Goal: Task Accomplishment & Management: Use online tool/utility

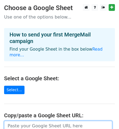
scroll to position [27, 0]
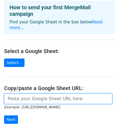
drag, startPoint x: 0, startPoint y: 0, endPoint x: 19, endPoint y: 94, distance: 96.2
click at [19, 94] on input "url" at bounding box center [58, 99] width 108 height 10
paste input "[URL][DOMAIN_NAME]"
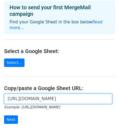
scroll to position [54, 0]
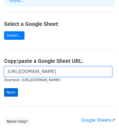
type input "[URL][DOMAIN_NAME]"
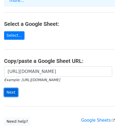
click at [15, 88] on input "Next" at bounding box center [11, 92] width 14 height 8
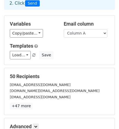
scroll to position [54, 0]
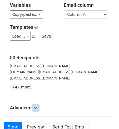
click at [37, 105] on link at bounding box center [36, 108] width 6 height 6
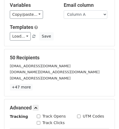
click at [41, 116] on div "Track Opens" at bounding box center [51, 117] width 29 height 6
click at [39, 117] on input "Track Opens" at bounding box center [39, 117] width 4 height 4
checkbox input "true"
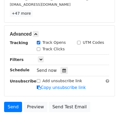
scroll to position [136, 0]
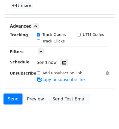
drag, startPoint x: 16, startPoint y: 99, endPoint x: 7, endPoint y: 89, distance: 13.7
click at [16, 99] on link "Send" at bounding box center [13, 99] width 18 height 10
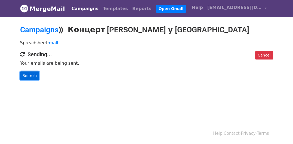
click at [33, 75] on link "Refresh" at bounding box center [29, 76] width 19 height 8
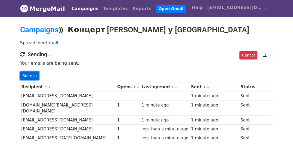
click at [32, 74] on link "Refresh" at bounding box center [29, 76] width 19 height 8
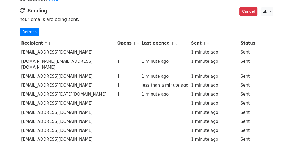
scroll to position [35, 0]
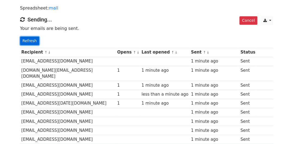
click at [31, 40] on link "Refresh" at bounding box center [29, 41] width 19 height 8
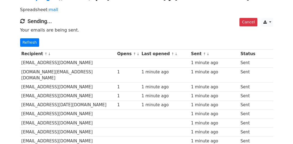
scroll to position [8, 0]
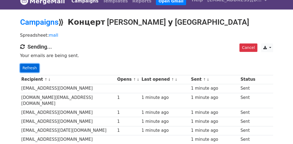
click at [37, 65] on link "Refresh" at bounding box center [29, 68] width 19 height 8
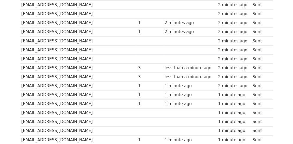
scroll to position [436, 0]
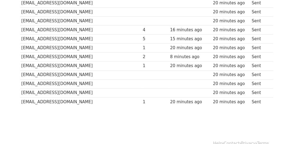
scroll to position [436, 0]
